Goal: Task Accomplishment & Management: Complete application form

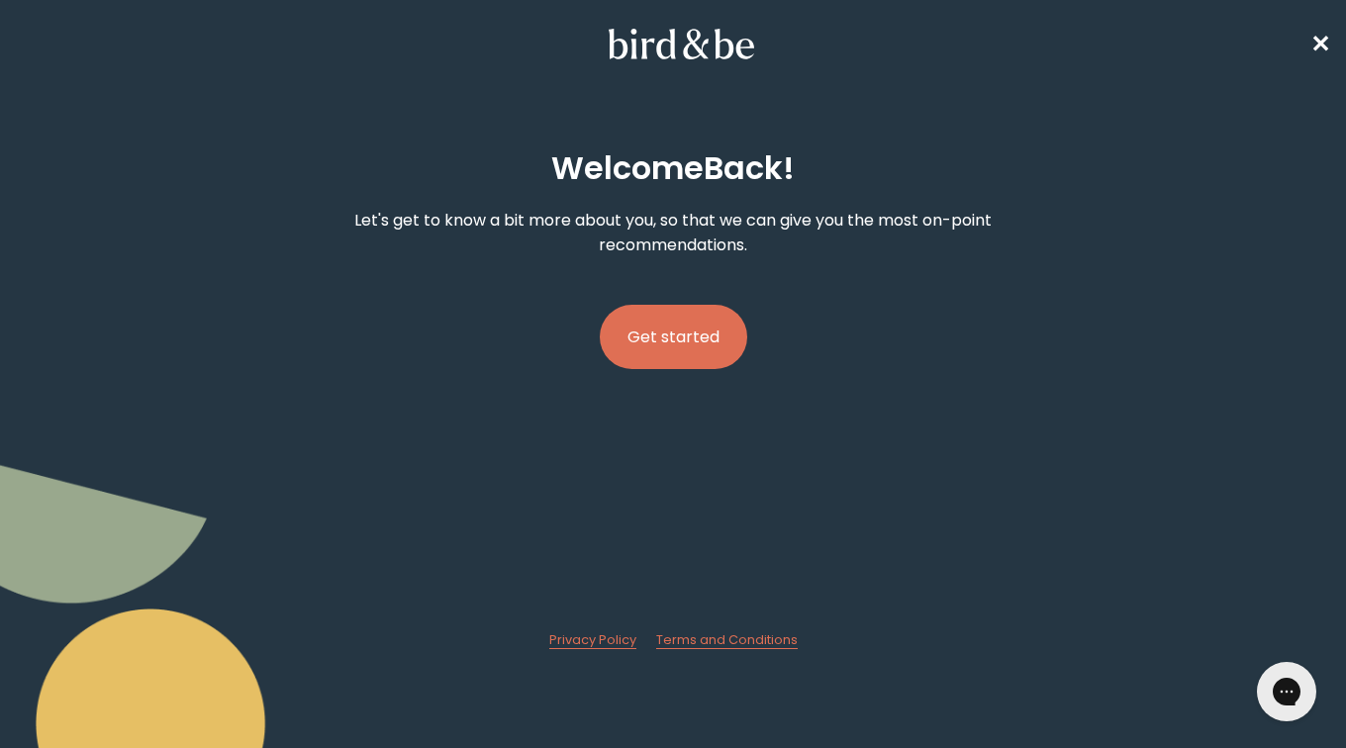
click at [705, 365] on link "Get started" at bounding box center [673, 337] width 147 height 128
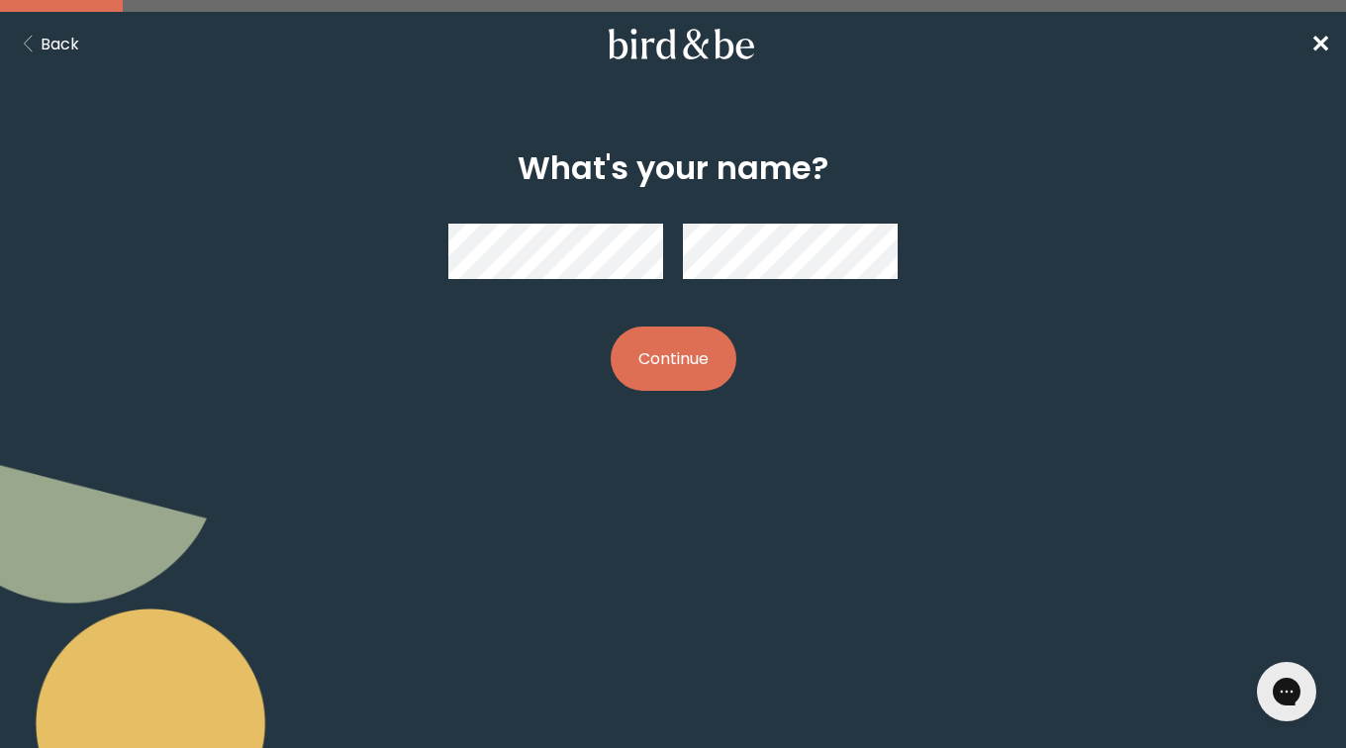
click at [679, 360] on button "Continue" at bounding box center [674, 359] width 126 height 64
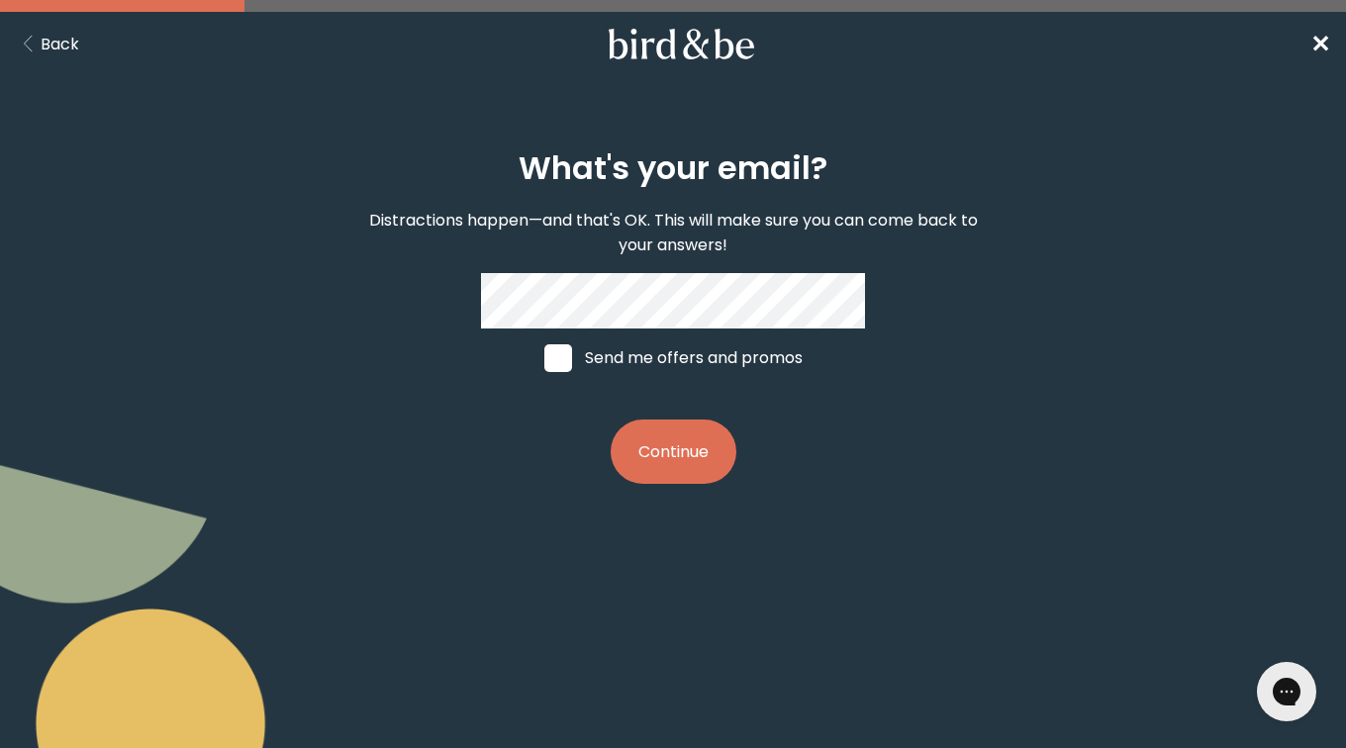
click at [672, 447] on button "Continue" at bounding box center [674, 452] width 126 height 64
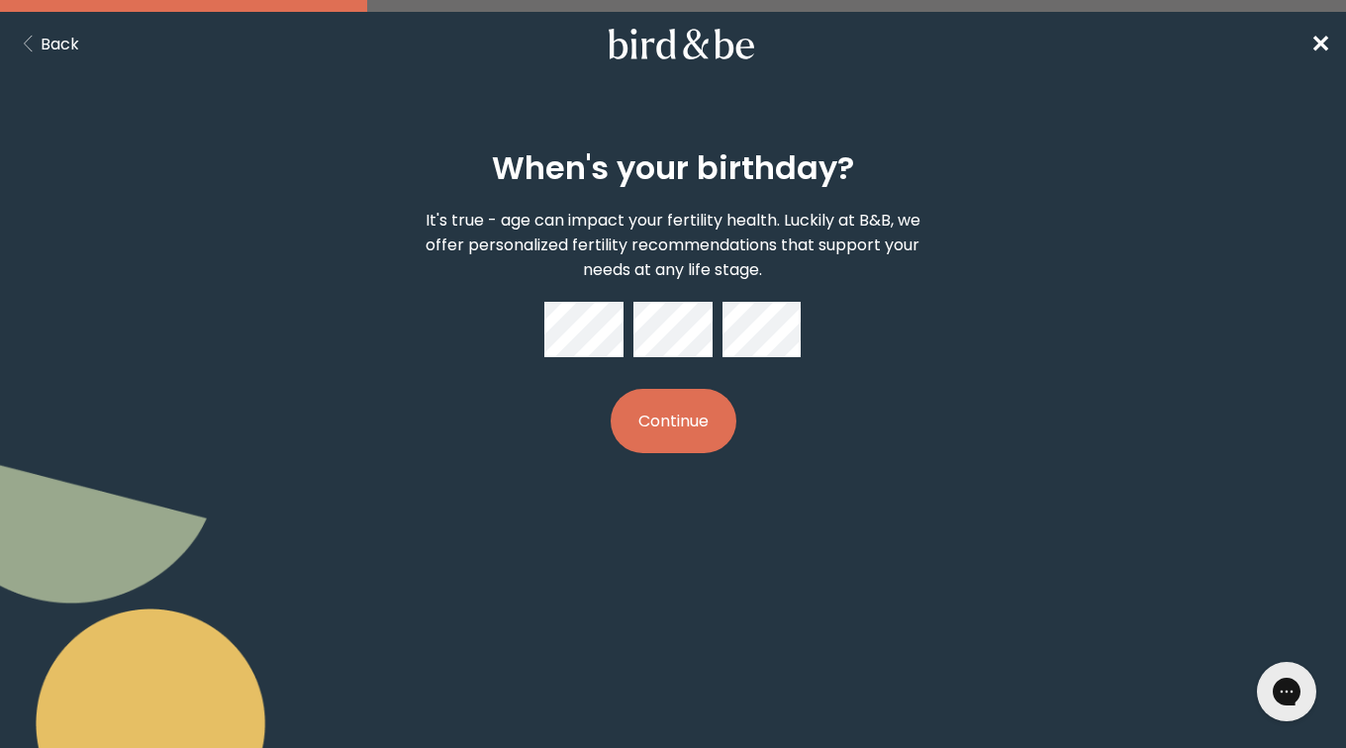
click at [654, 399] on button "Continue" at bounding box center [674, 421] width 126 height 64
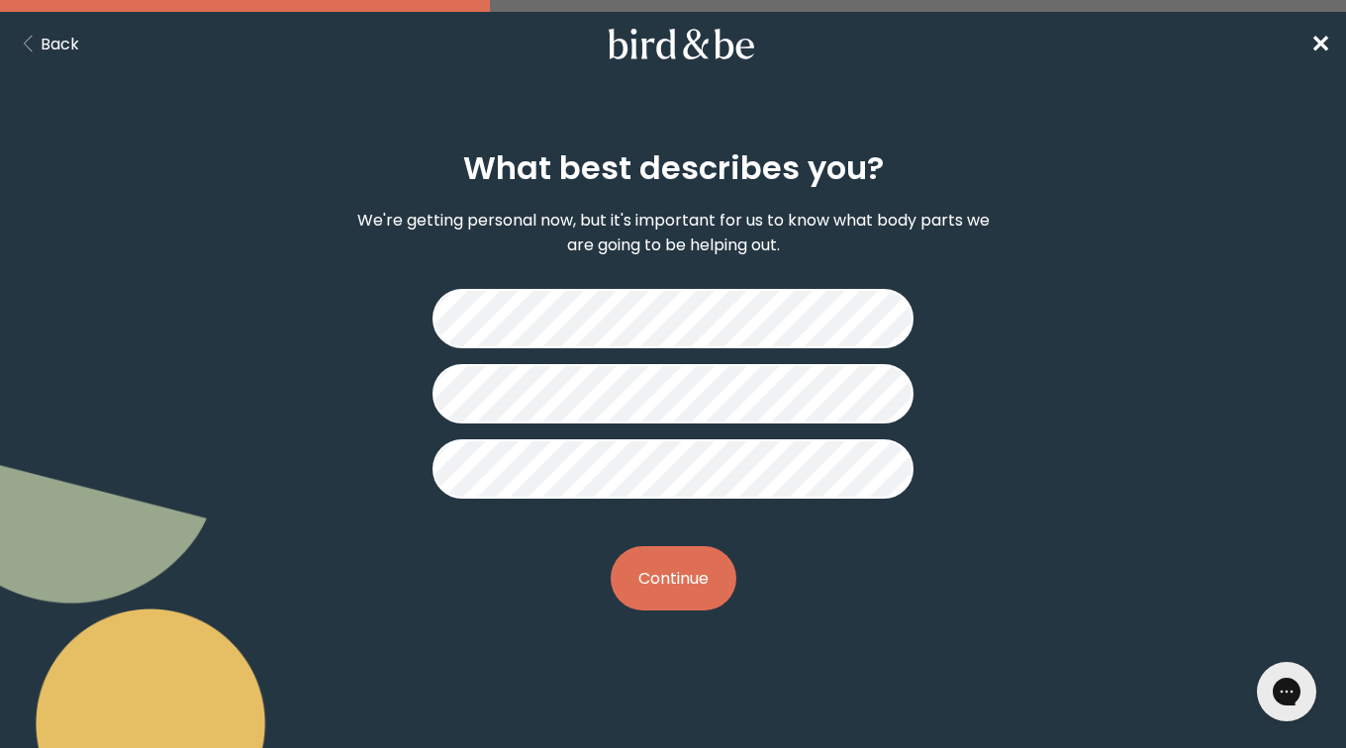
click at [655, 600] on button "Continue" at bounding box center [674, 578] width 126 height 64
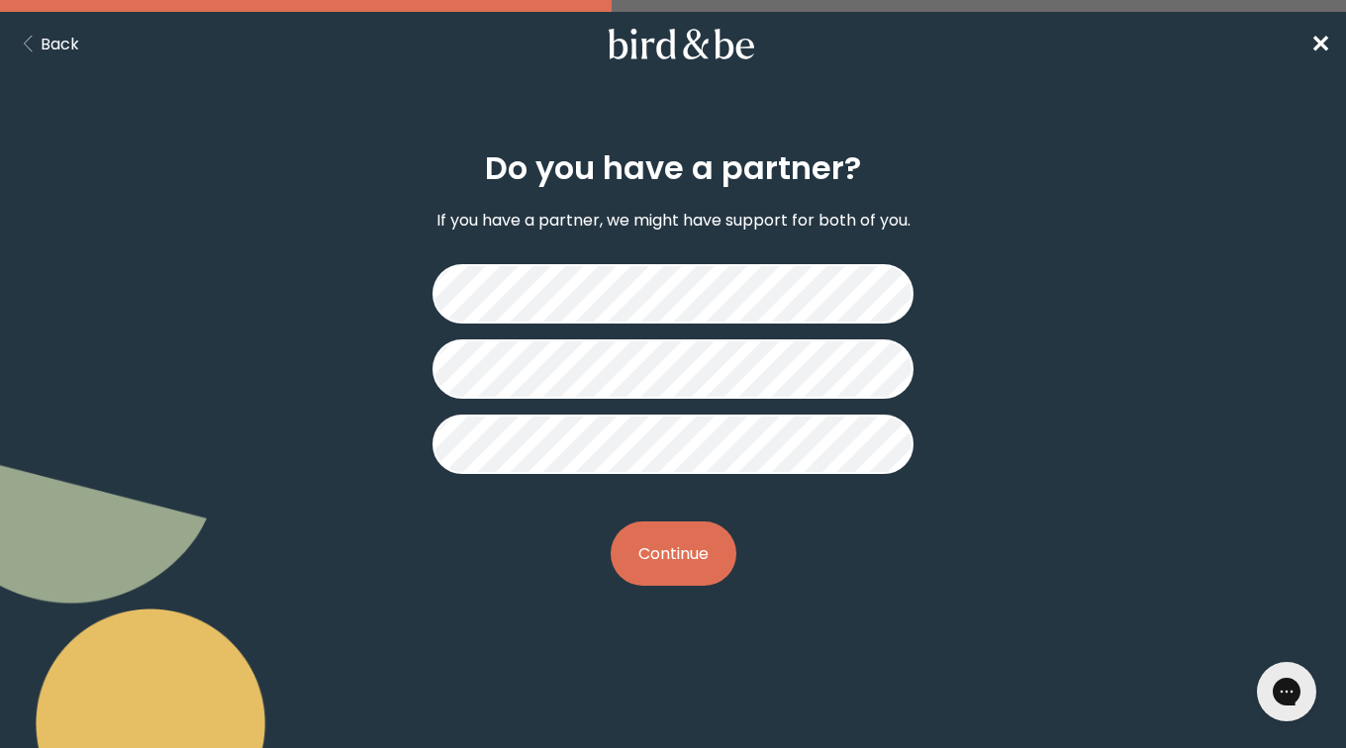
click at [684, 549] on button "Continue" at bounding box center [674, 554] width 126 height 64
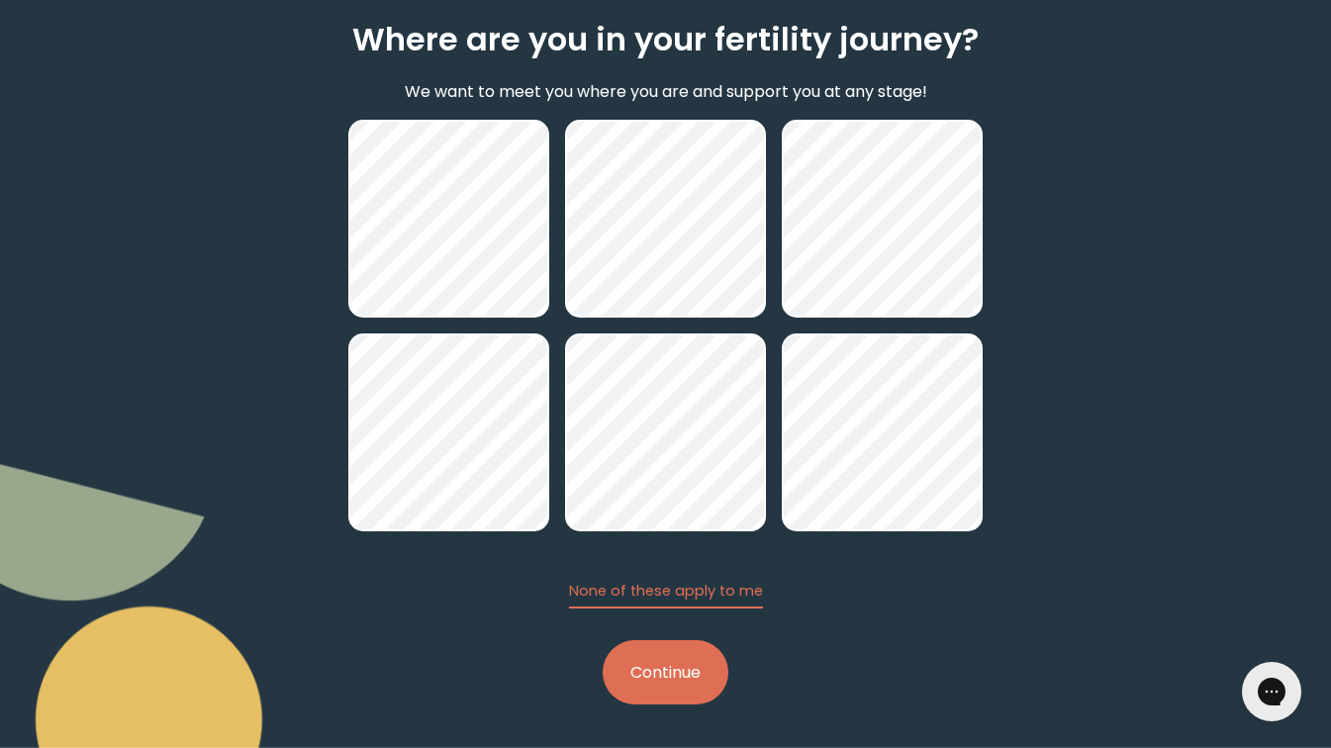
scroll to position [130, 0]
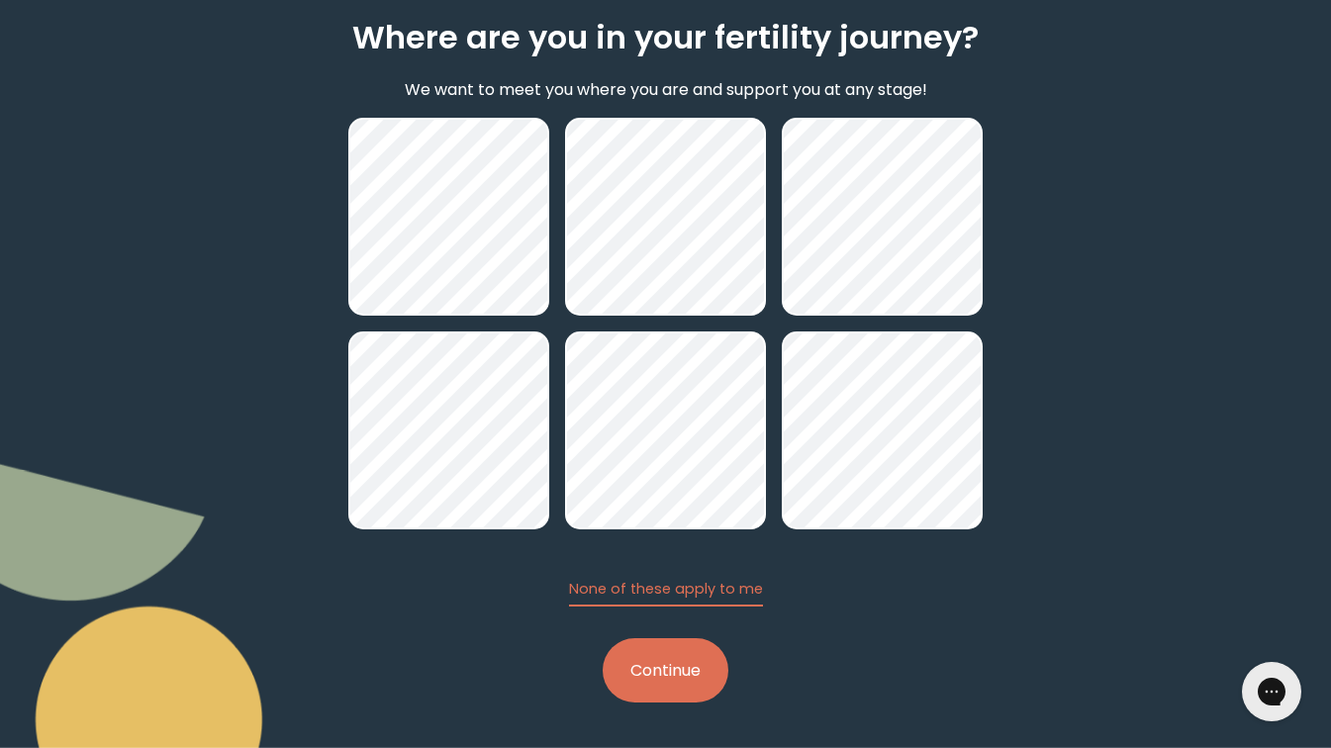
click at [698, 688] on button "Continue" at bounding box center [666, 670] width 126 height 64
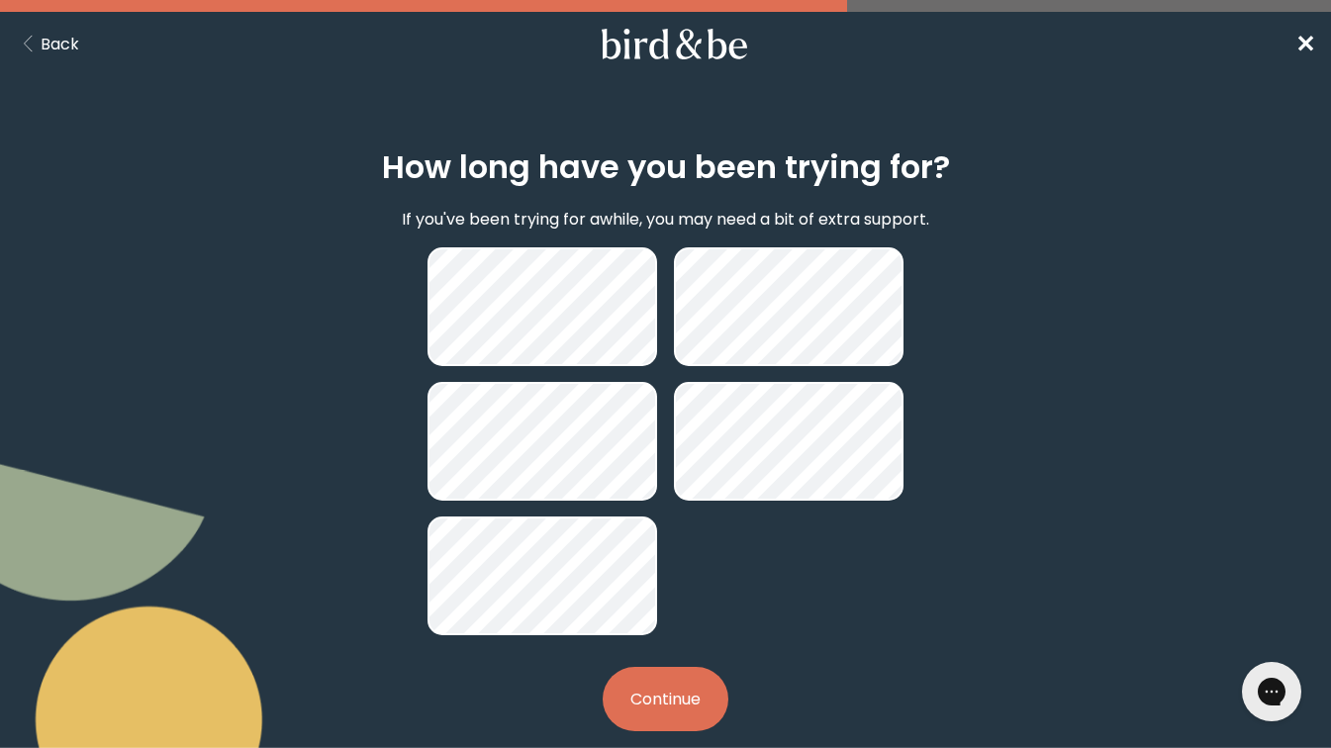
click at [643, 704] on button "Continue" at bounding box center [666, 699] width 126 height 64
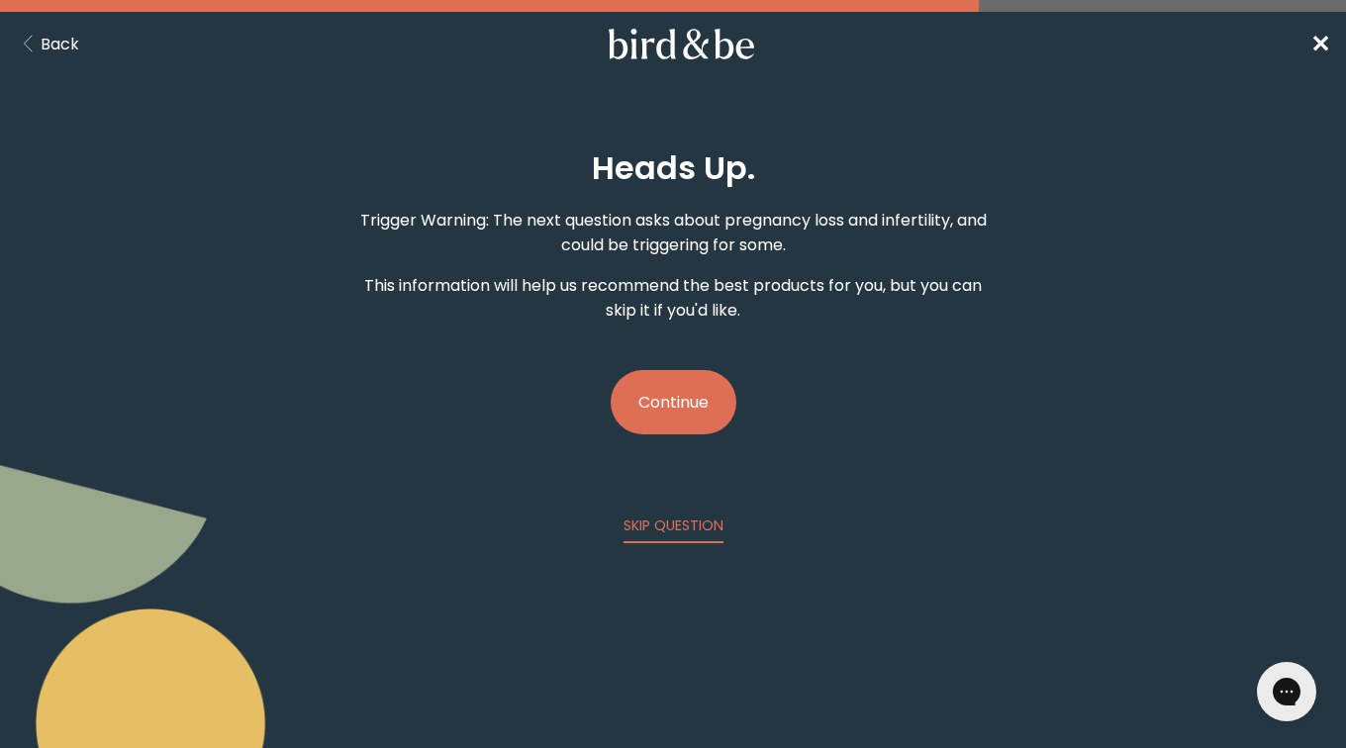
click at [659, 402] on button "Continue" at bounding box center [674, 402] width 126 height 64
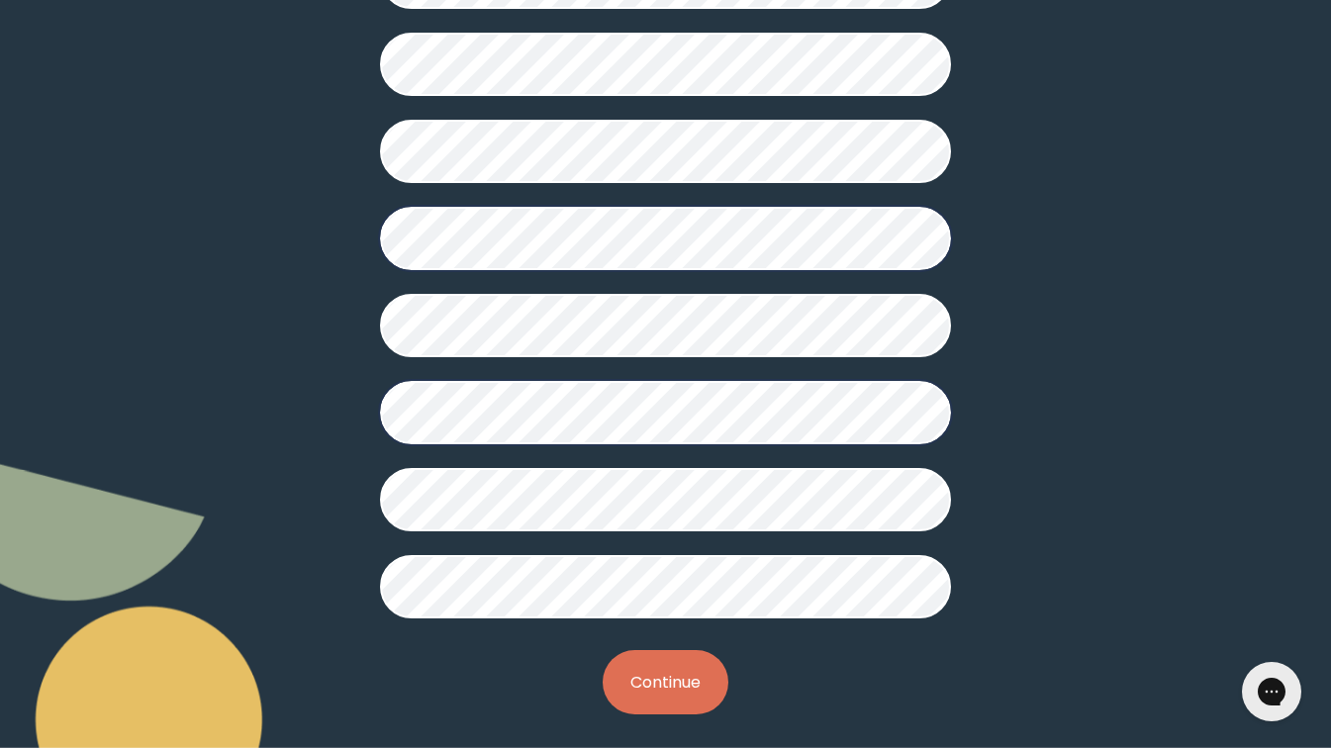
scroll to position [495, 0]
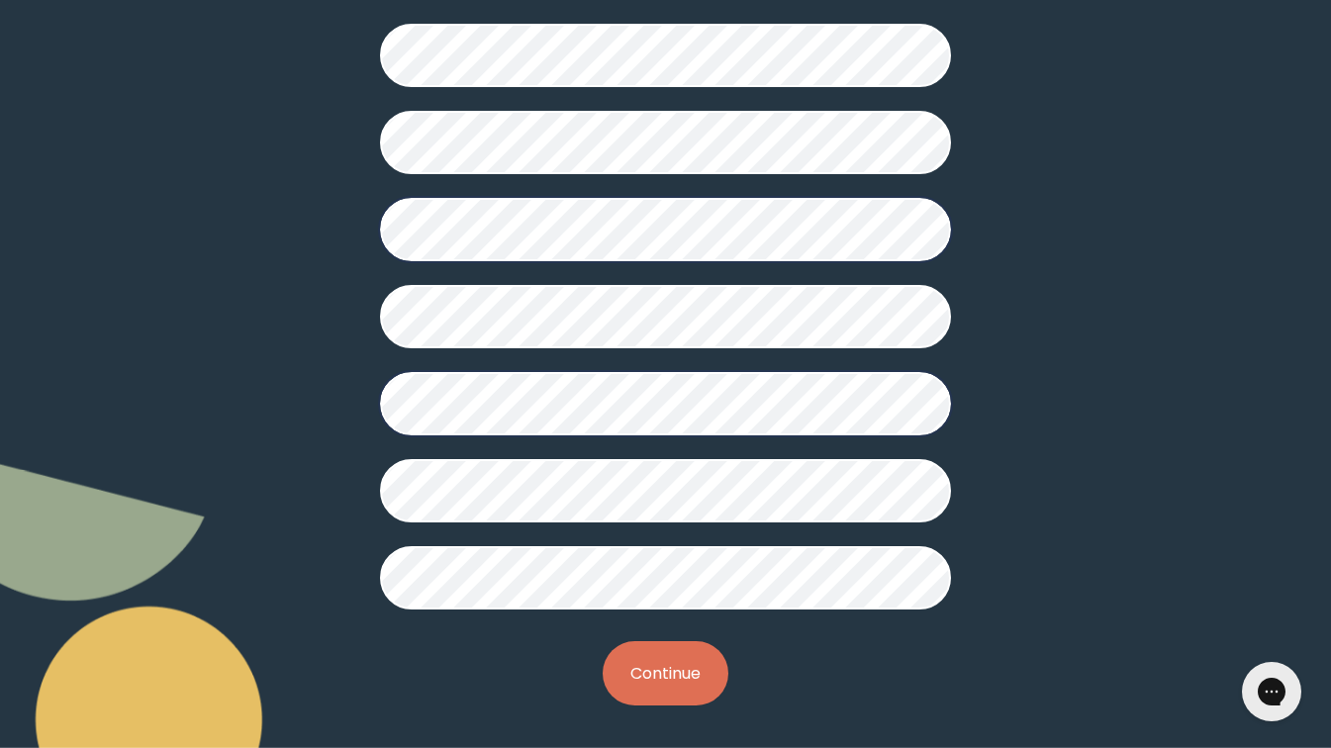
click at [652, 688] on button "Continue" at bounding box center [666, 673] width 126 height 64
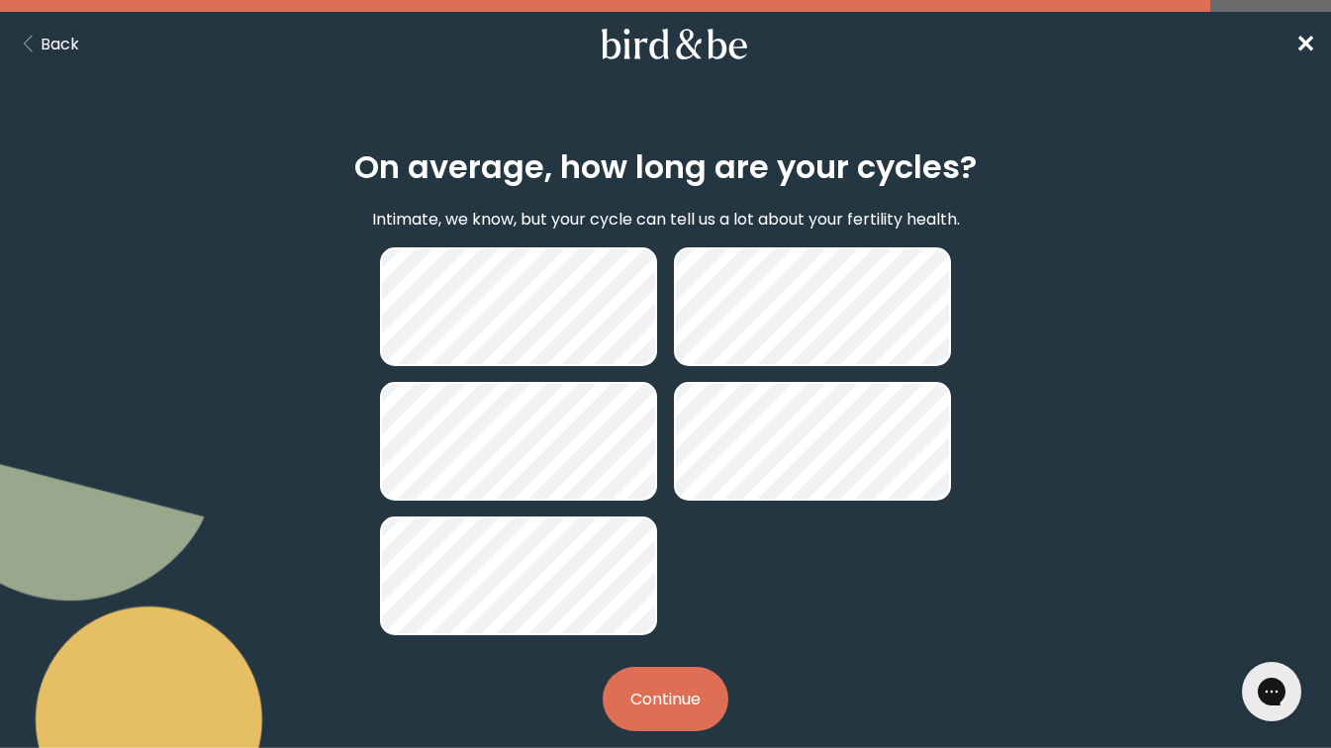
click at [637, 715] on button "Continue" at bounding box center [666, 699] width 126 height 64
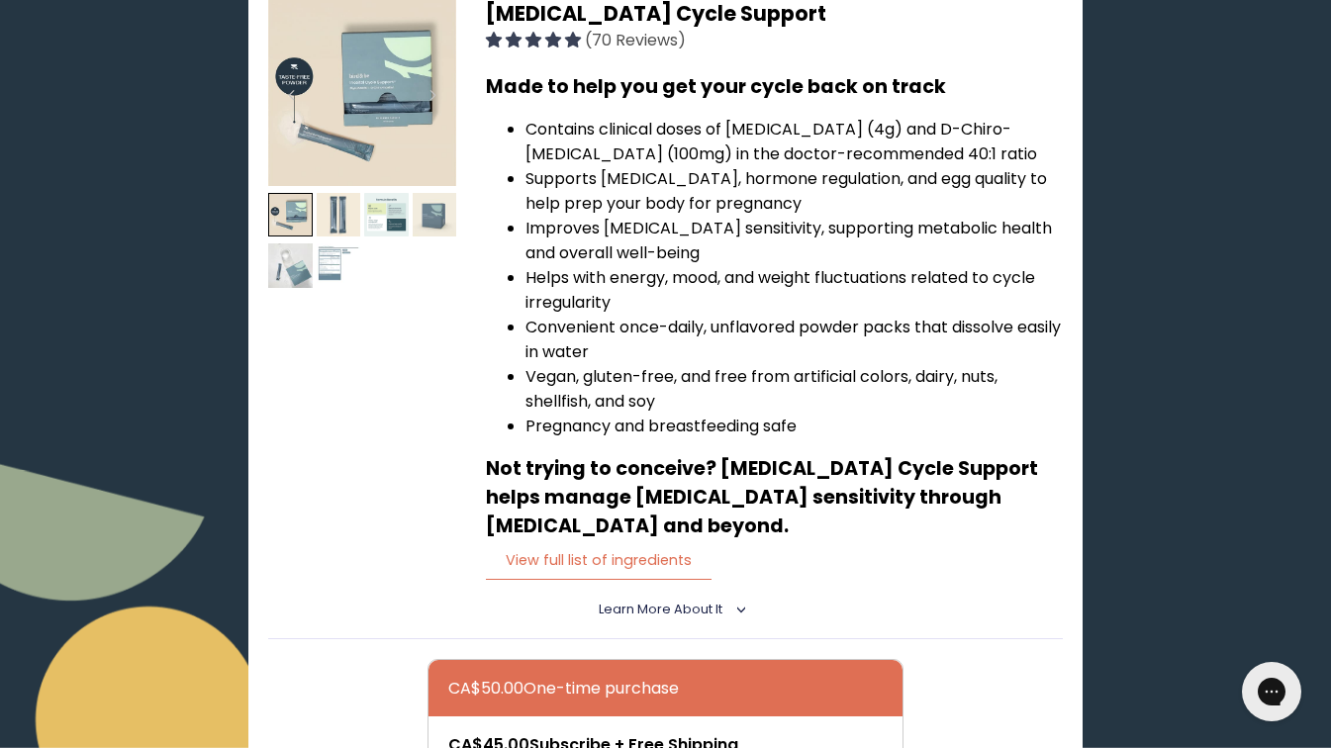
scroll to position [423, 0]
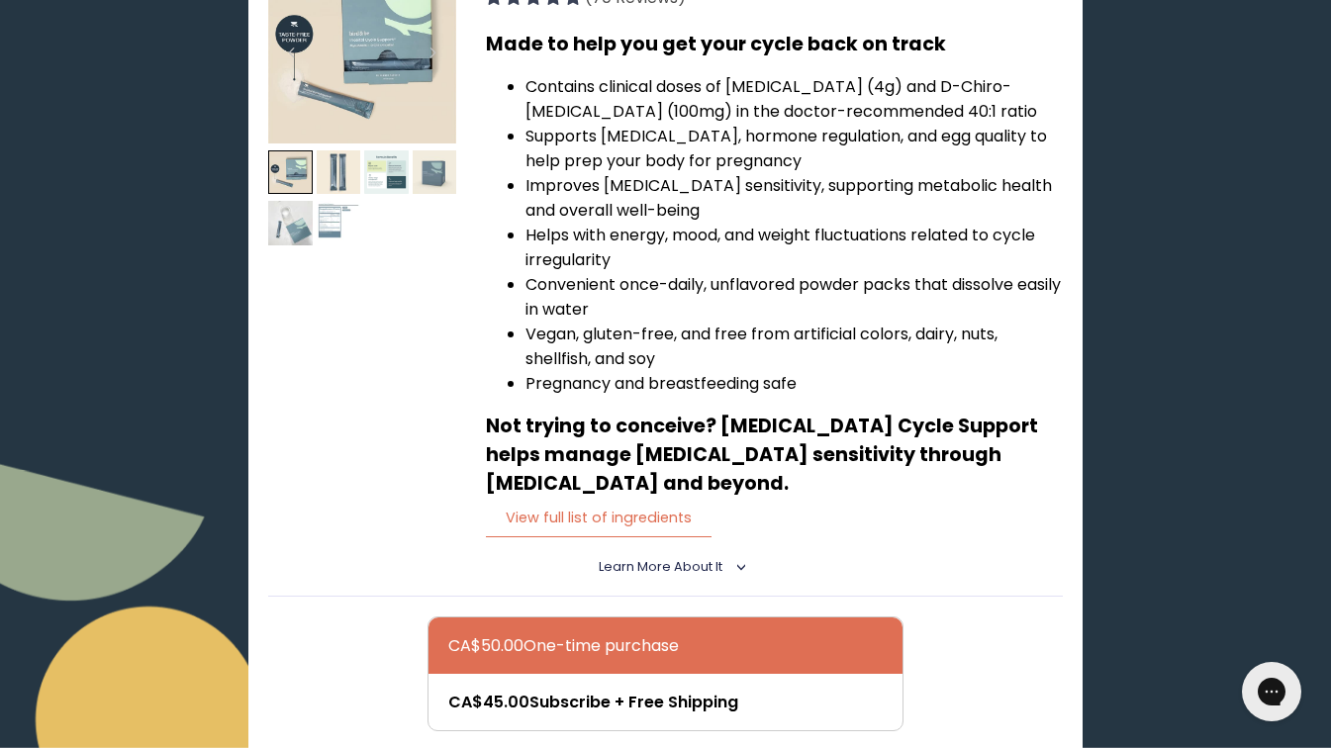
click at [633, 558] on span "Learn More About it" at bounding box center [661, 566] width 124 height 17
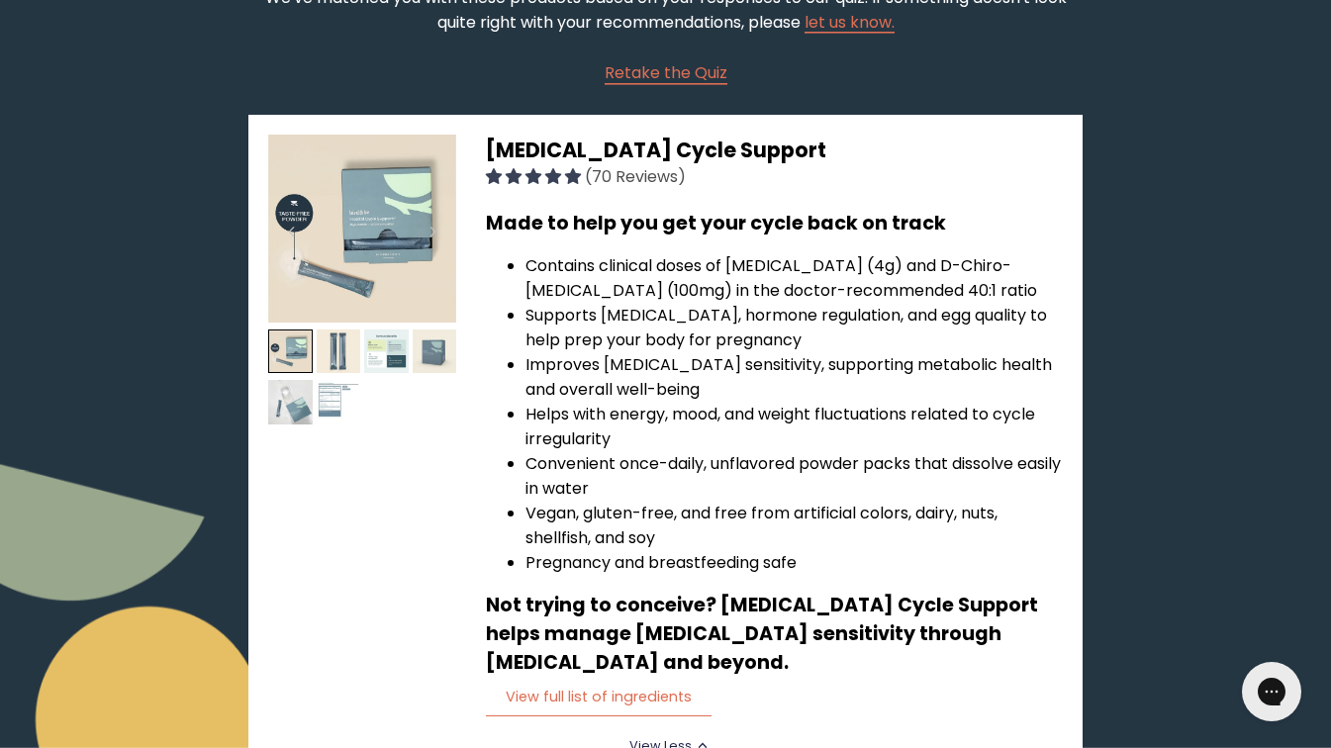
scroll to position [0, 0]
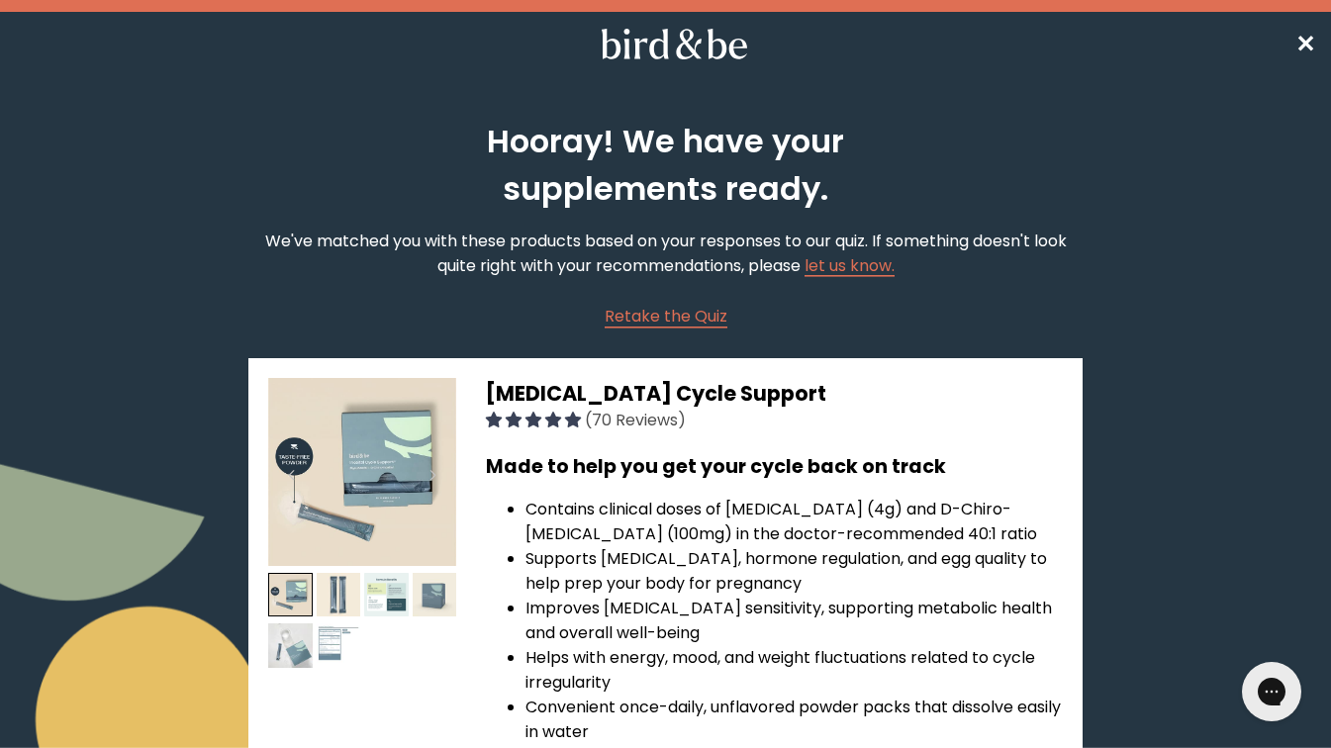
click at [548, 418] on span "4.91 stars" at bounding box center [555, 420] width 20 height 16
click at [353, 458] on img at bounding box center [362, 472] width 188 height 188
click at [1303, 43] on span "✕" at bounding box center [1305, 44] width 20 height 33
